Goal: Book appointment/travel/reservation

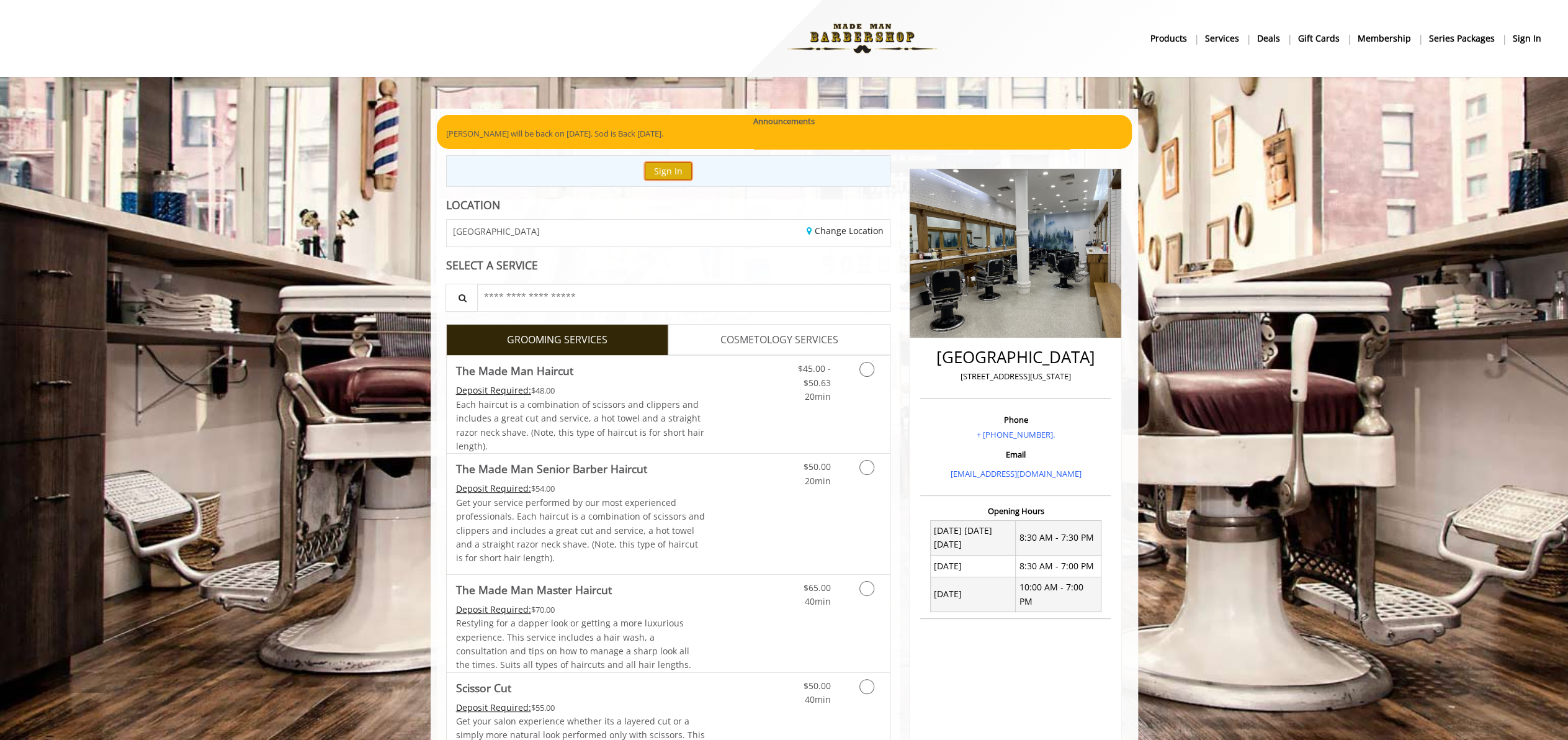
click at [667, 174] on button "Sign In" at bounding box center [668, 171] width 47 height 18
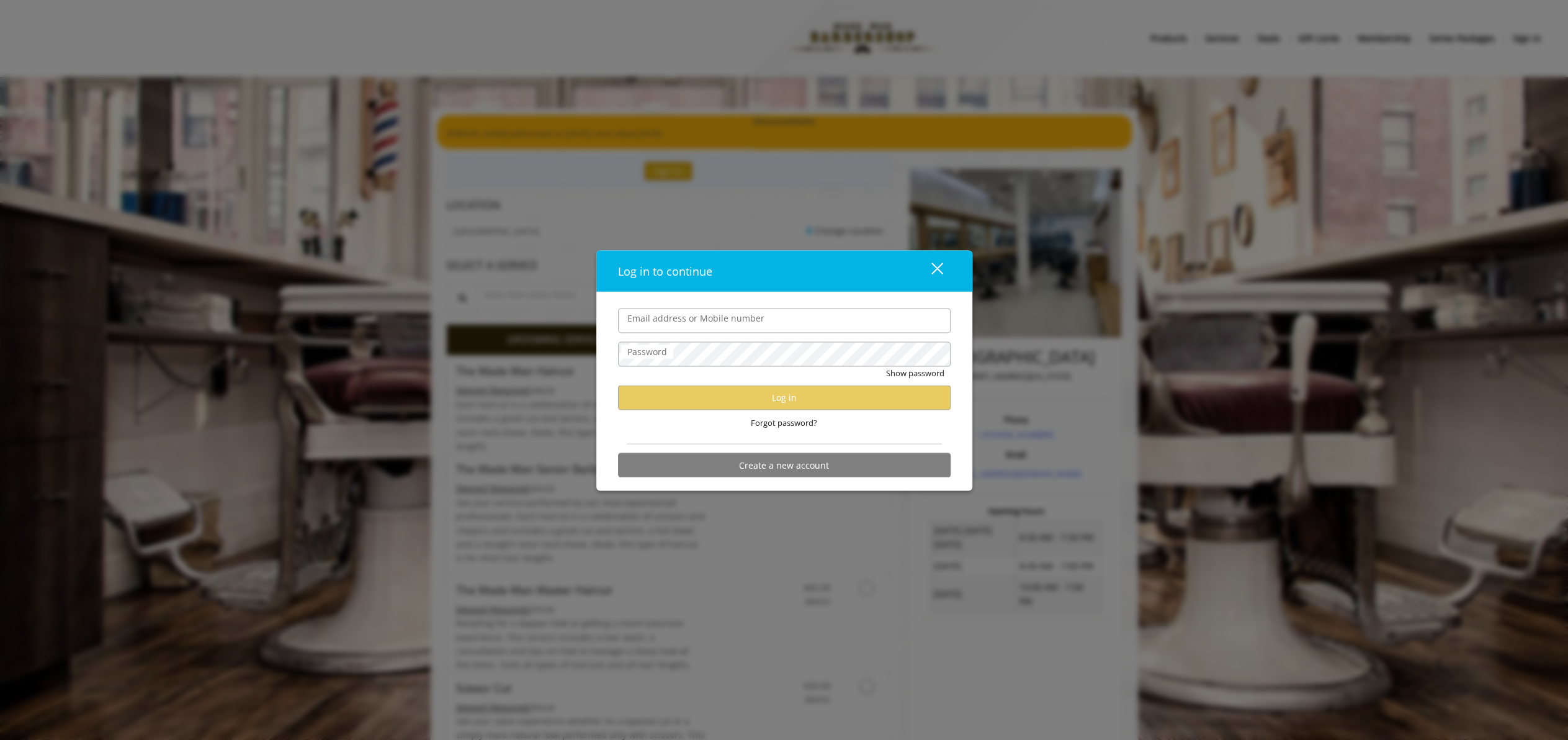
type input "**********"
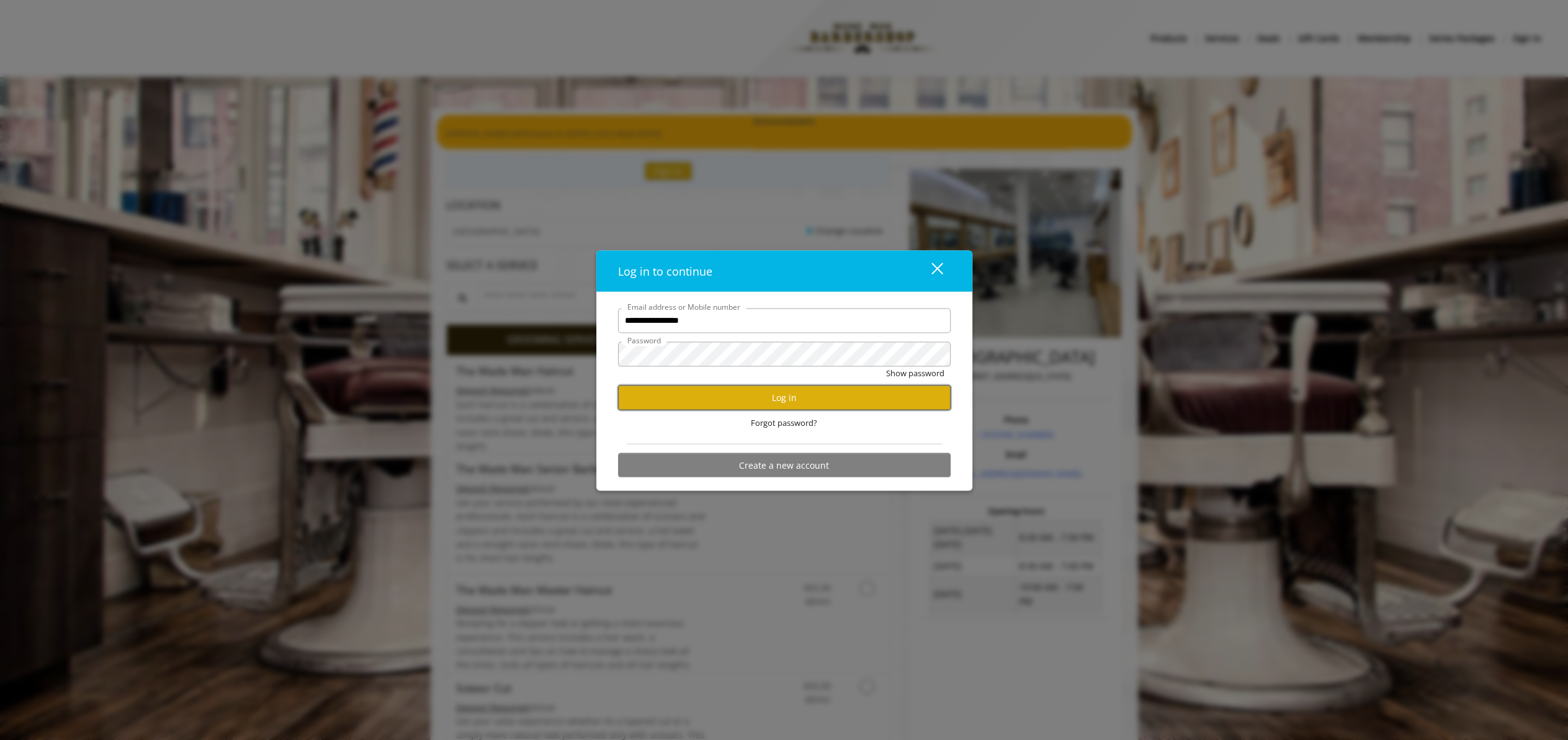
click at [755, 398] on button "Log in" at bounding box center [784, 397] width 333 height 24
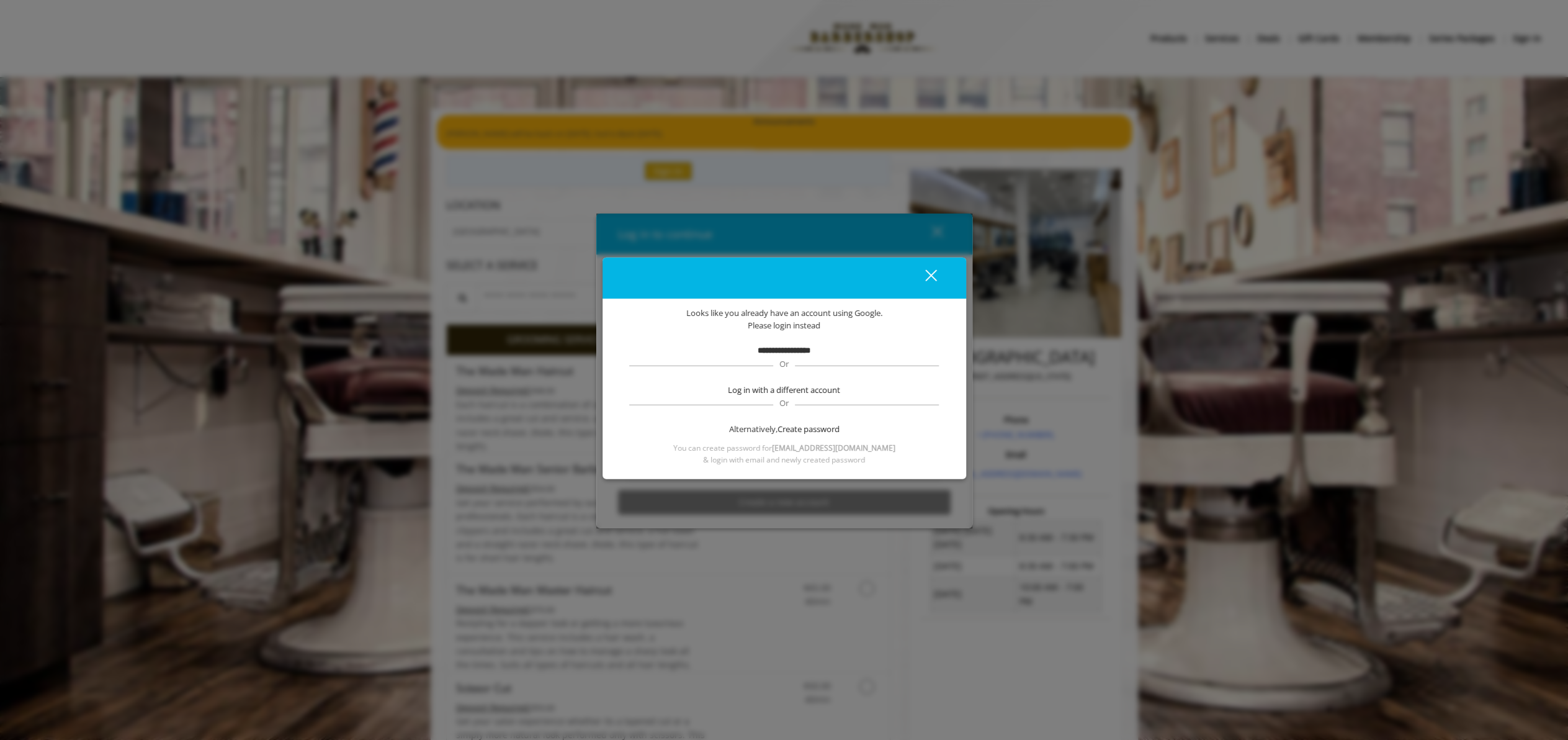
click at [934, 276] on div "close" at bounding box center [923, 278] width 25 height 19
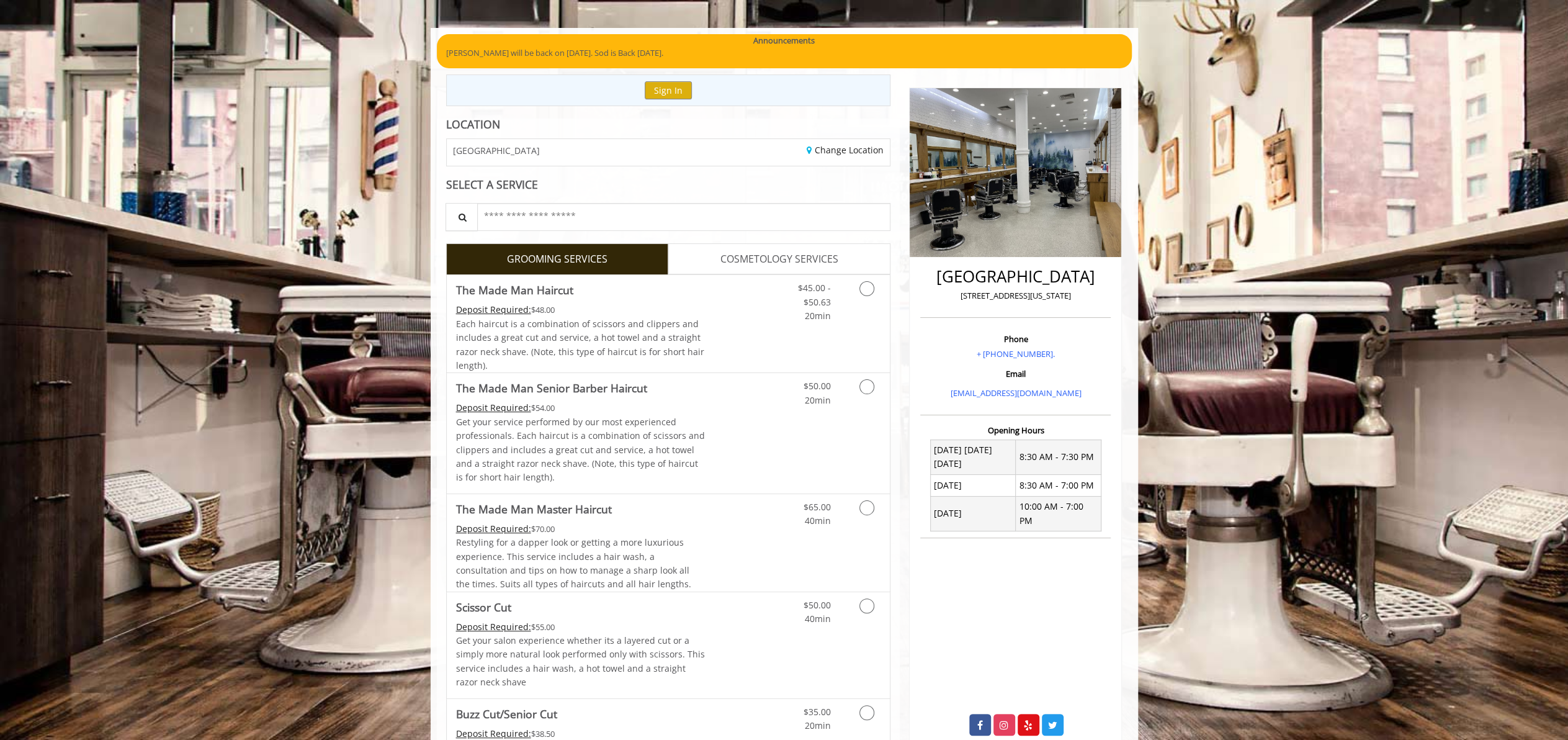
scroll to position [62, 0]
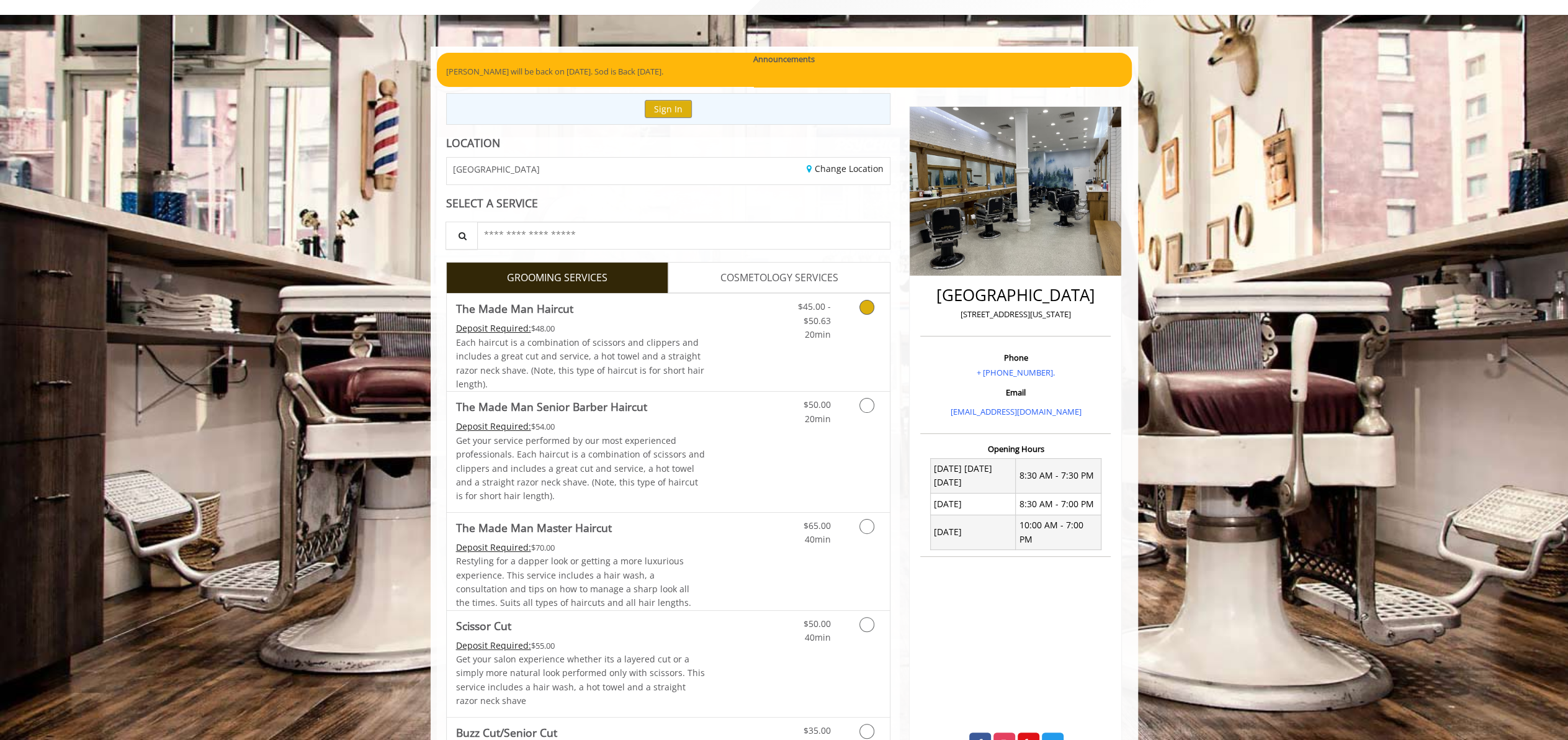
click at [532, 339] on span "Each haircut is a combination of scissors and clippers and includes a great cut…" at bounding box center [579, 363] width 248 height 54
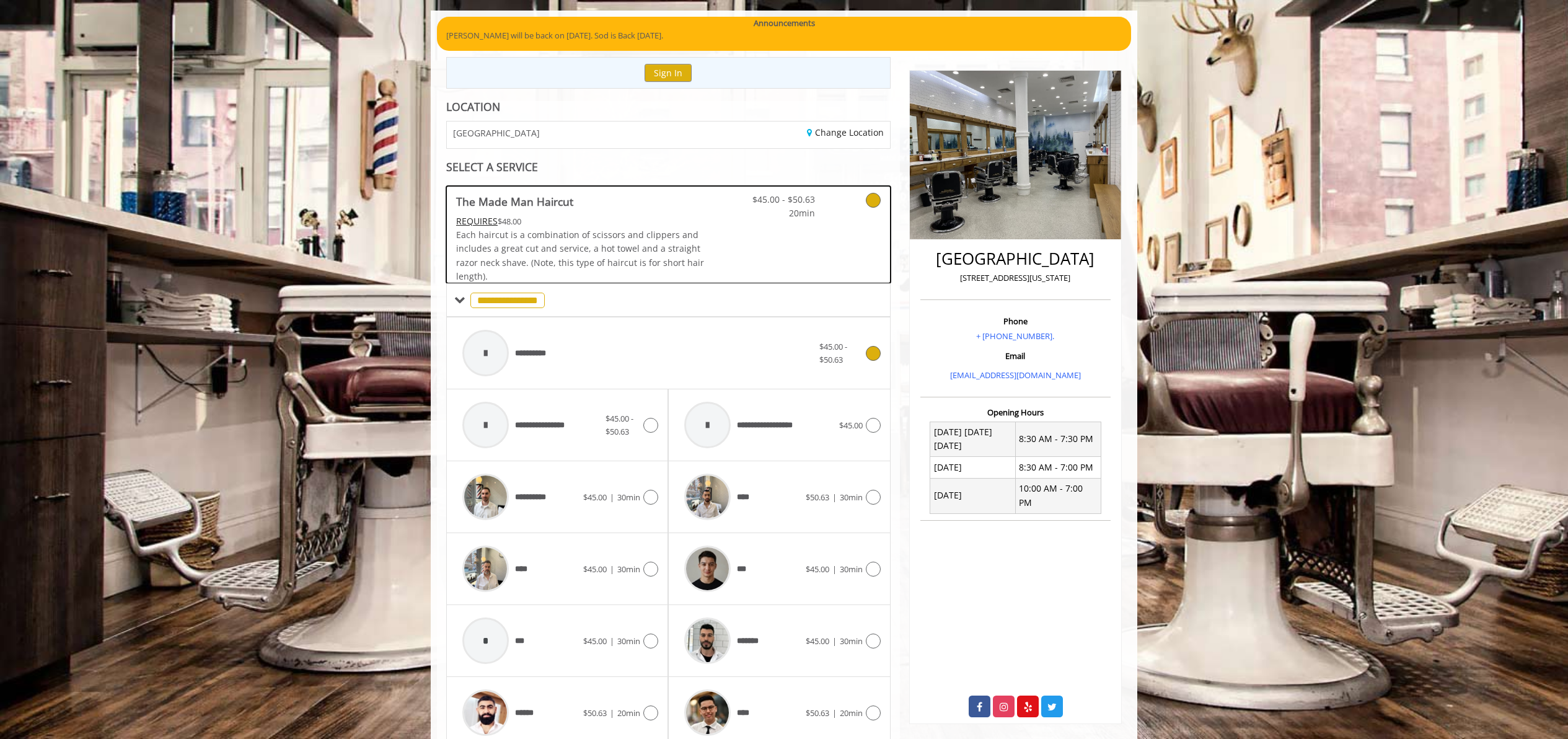
scroll to position [302, 0]
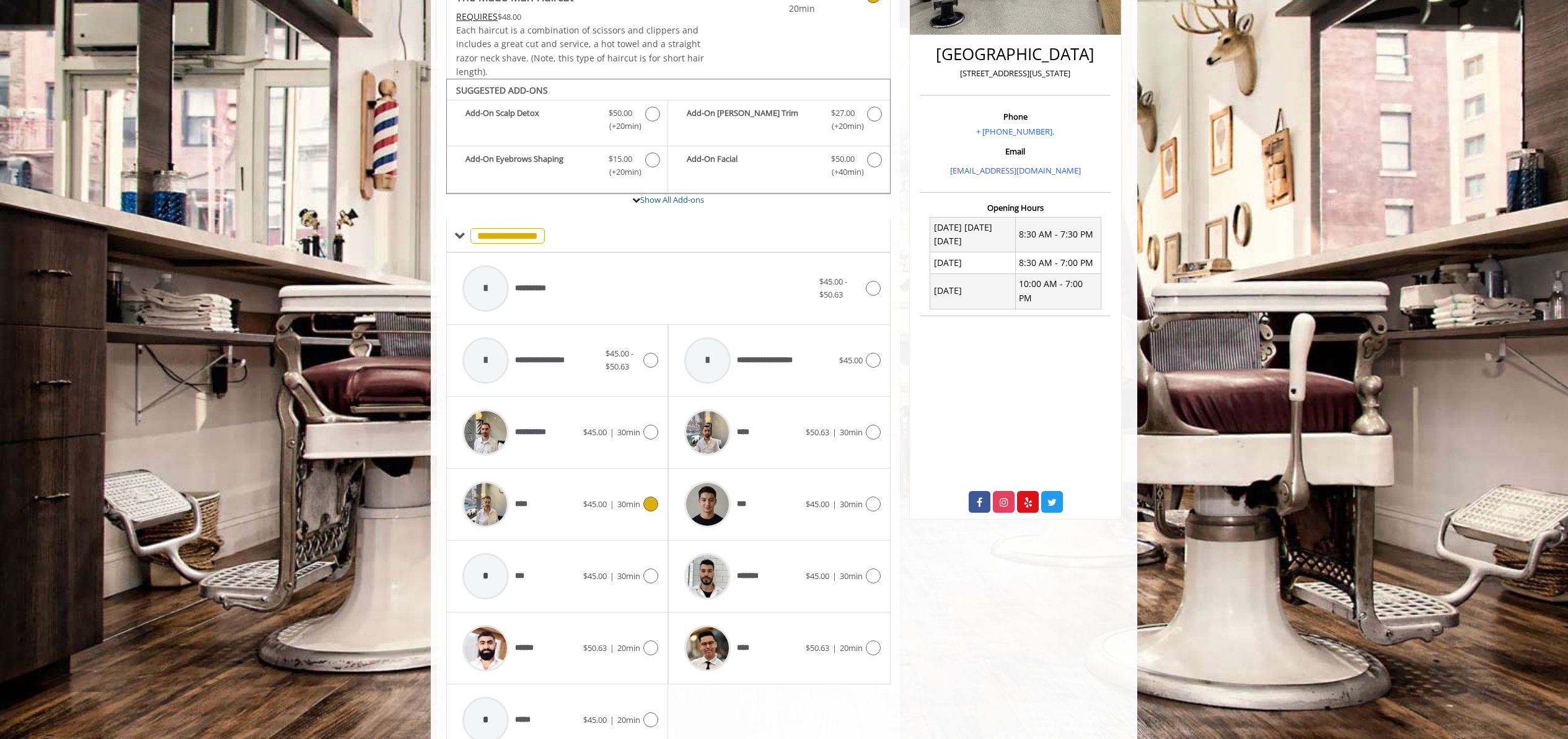
click at [555, 514] on div "****" at bounding box center [519, 504] width 127 height 59
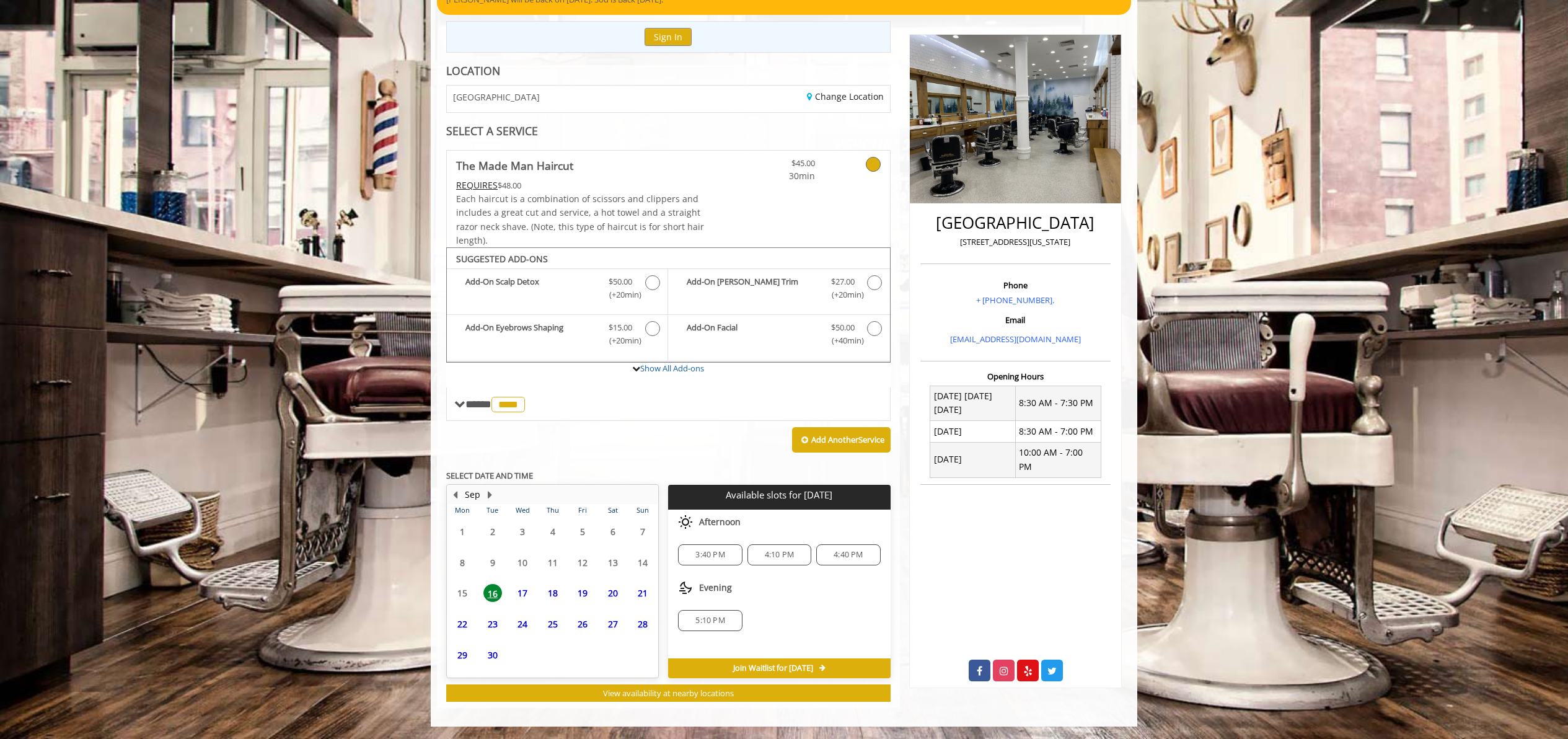
scroll to position [130, 0]
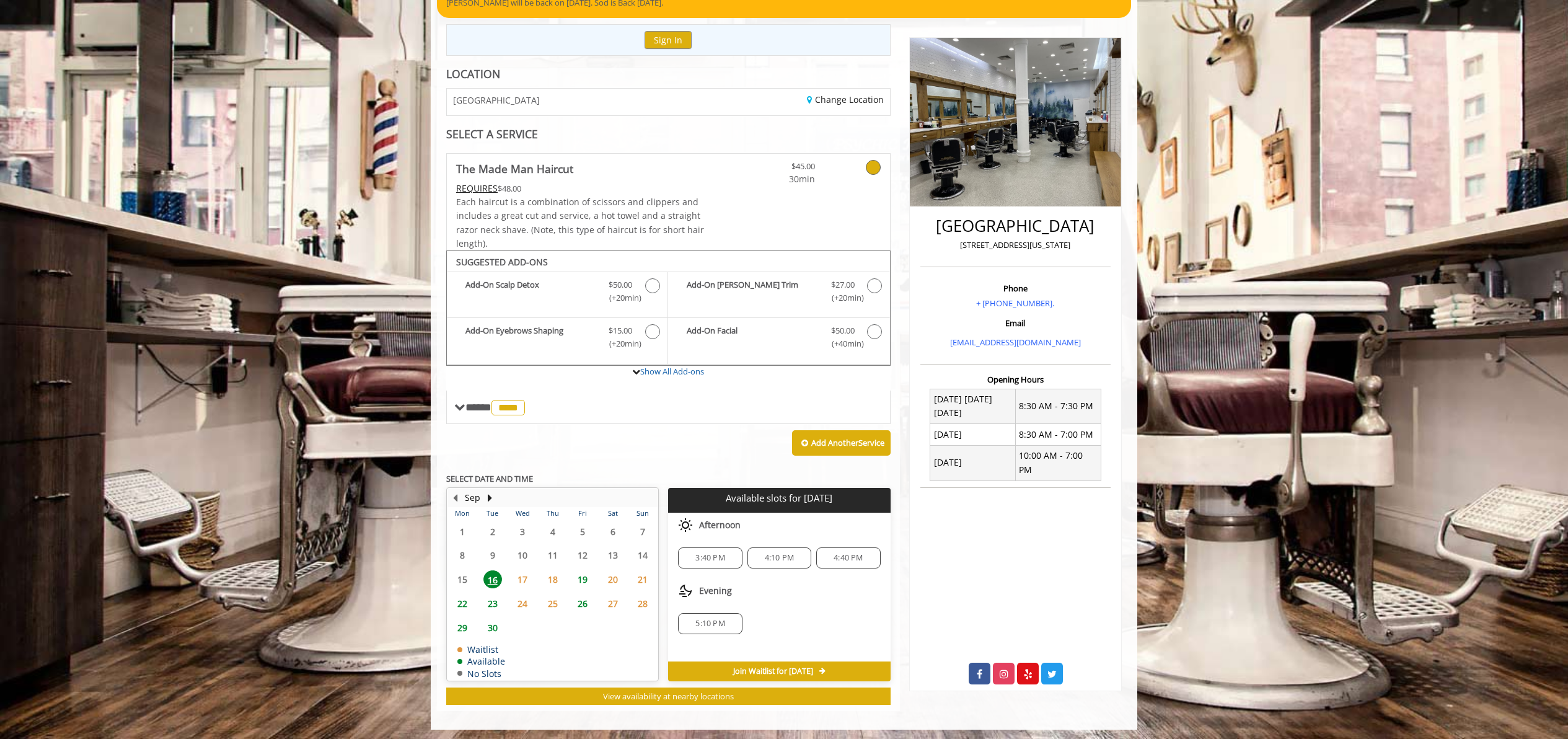
click at [717, 558] on span "3:40 PM" at bounding box center [710, 558] width 29 height 10
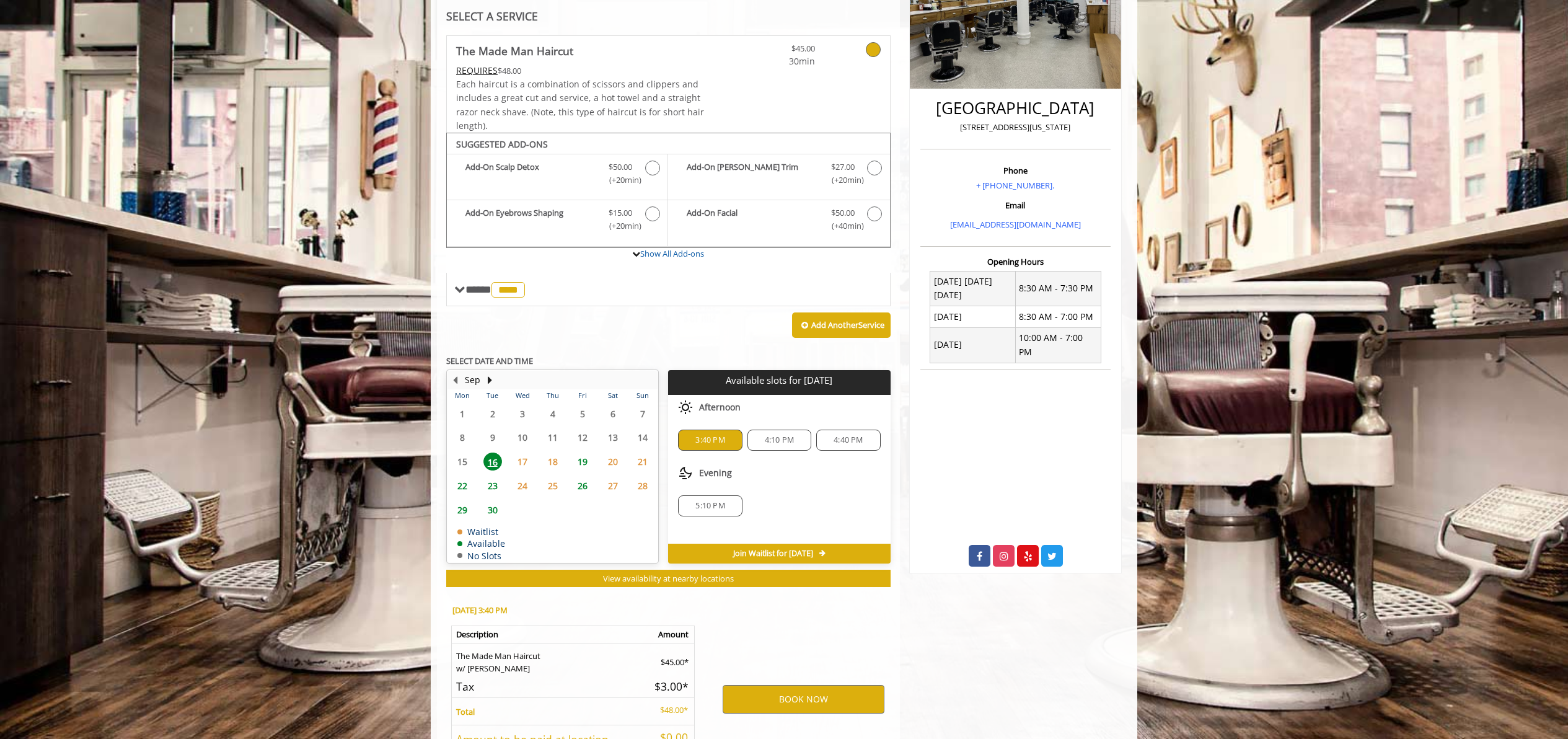
scroll to position [354, 0]
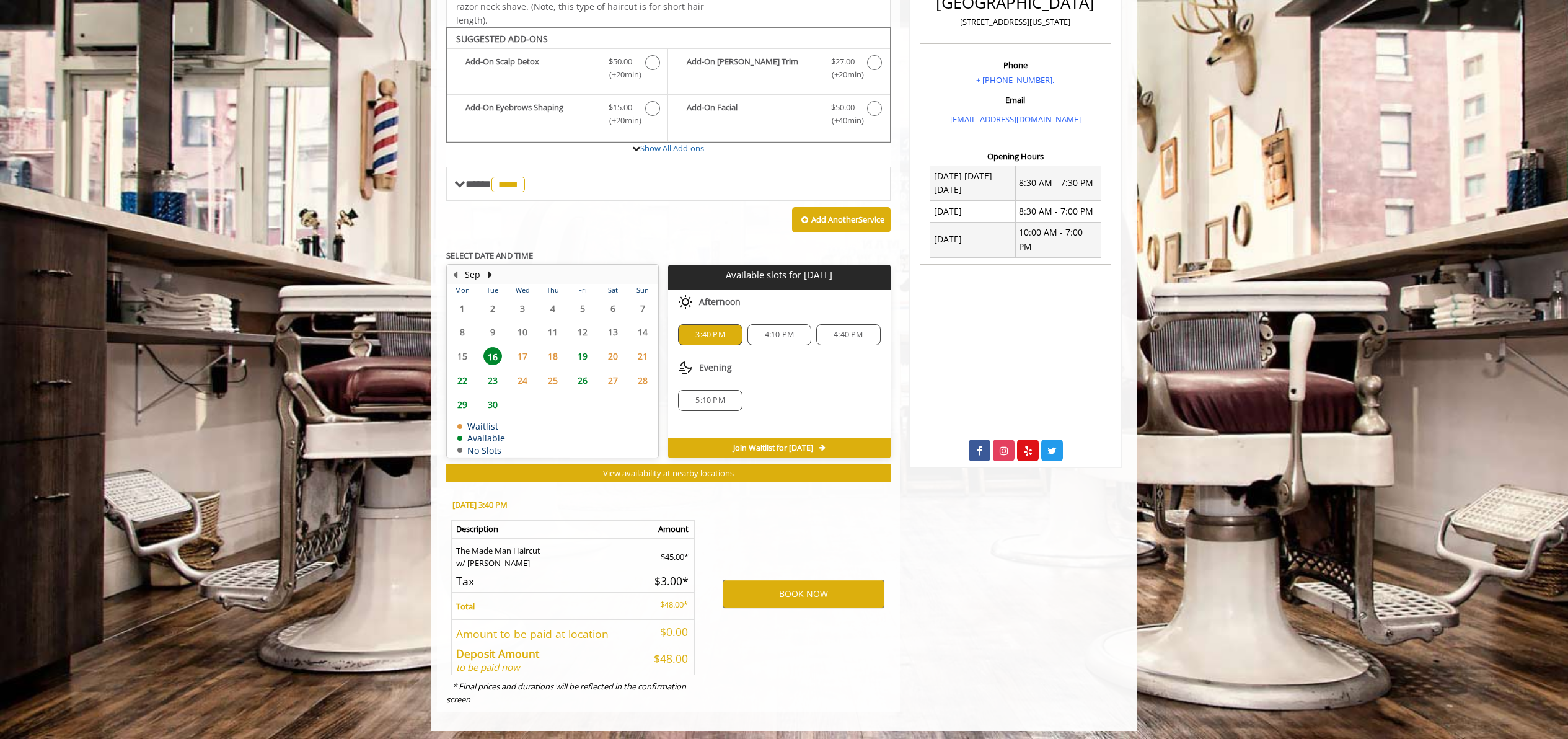
click at [706, 330] on span "3:40 PM" at bounding box center [710, 334] width 29 height 10
click at [800, 444] on span "Join Waitlist for [DATE]" at bounding box center [773, 448] width 80 height 10
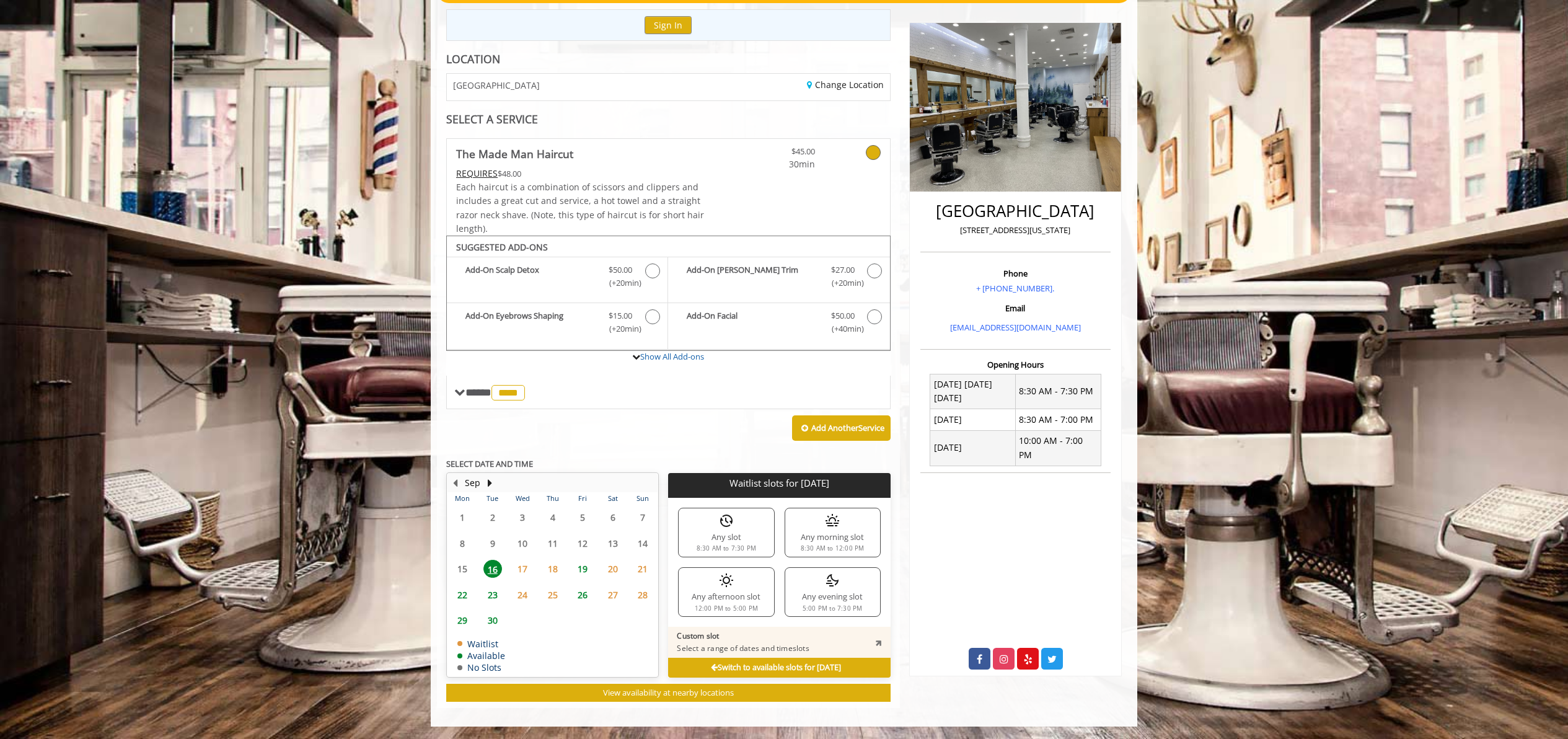
scroll to position [141, 0]
